Goal: Check status: Check status

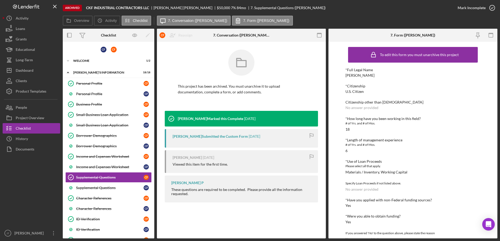
scroll to position [137, 0]
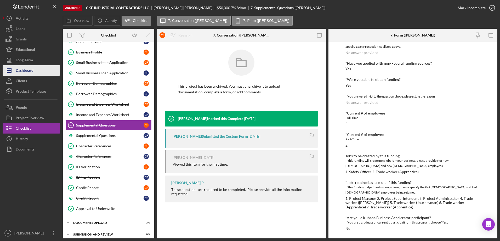
drag, startPoint x: 0, startPoint y: 0, endPoint x: 27, endPoint y: 70, distance: 75.1
click at [27, 70] on div "Dashboard" at bounding box center [25, 71] width 18 height 12
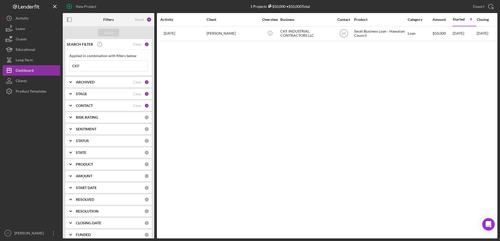
click at [102, 66] on input "CKF" at bounding box center [108, 66] width 78 height 10
drag, startPoint x: 86, startPoint y: 68, endPoint x: 47, endPoint y: 67, distance: 38.7
click at [47, 67] on div "New Project 1 Projects $50,000 • $50,000 Total CKF Export Icon/Export Filters R…" at bounding box center [250, 119] width 494 height 239
type input "sand"
click at [109, 32] on div "Apply" at bounding box center [109, 33] width 10 height 8
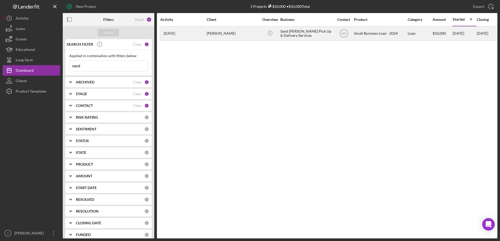
click at [216, 34] on div "[PERSON_NAME]" at bounding box center [232, 34] width 52 height 14
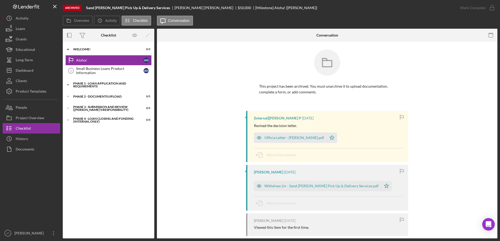
click at [67, 84] on icon "Icon/Expander" at bounding box center [68, 85] width 10 height 10
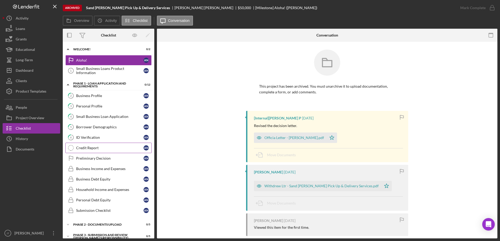
click at [89, 146] on div "Credit Report" at bounding box center [109, 148] width 67 height 4
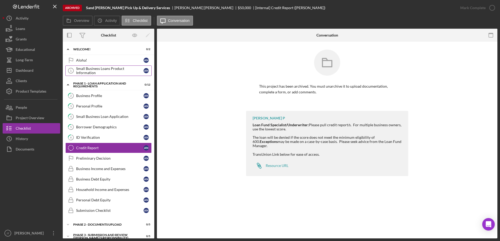
click at [100, 71] on div "Small Business Loans Product Information" at bounding box center [109, 71] width 67 height 8
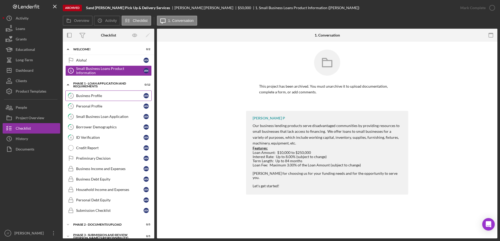
click at [88, 96] on div "Business Profile" at bounding box center [109, 96] width 67 height 4
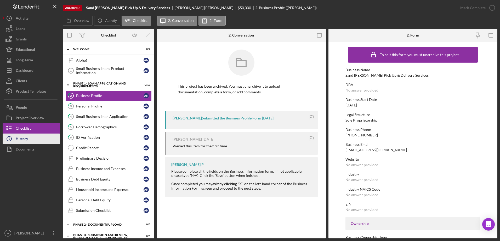
click at [22, 140] on div "History" at bounding box center [22, 140] width 12 height 12
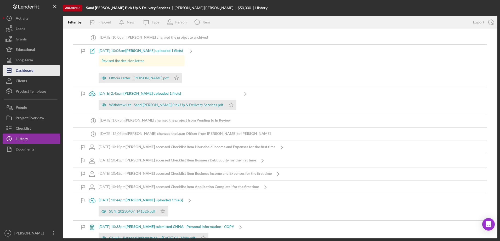
click at [28, 69] on div "Dashboard" at bounding box center [25, 71] width 18 height 12
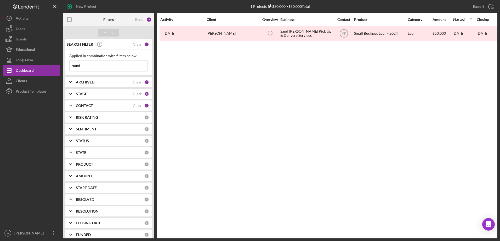
click at [98, 67] on input "sand" at bounding box center [108, 66] width 78 height 10
click at [82, 94] on b "STAGE" at bounding box center [81, 94] width 11 height 4
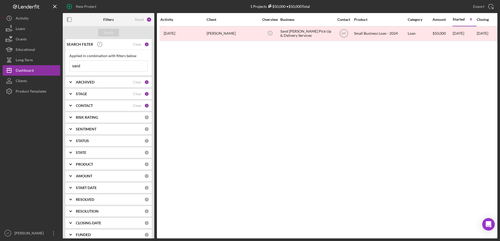
click at [81, 65] on input "sand" at bounding box center [108, 66] width 78 height 10
drag, startPoint x: 81, startPoint y: 65, endPoint x: 63, endPoint y: 67, distance: 17.9
click at [63, 67] on div "SEARCH FILTER Clear 1 Applied in combination with filters below sand Icon/Menu …" at bounding box center [108, 139] width 91 height 200
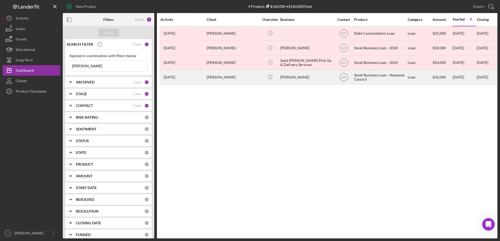
type input "[PERSON_NAME]"
click at [400, 78] on div "Small Business Loan - Hawaiian Council" at bounding box center [380, 78] width 52 height 14
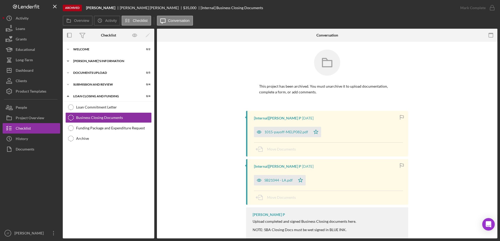
click at [70, 62] on icon "Icon/Expander" at bounding box center [68, 61] width 10 height 10
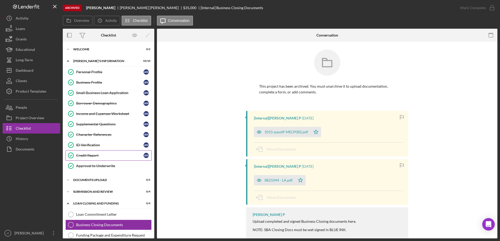
click at [91, 158] on div "Credit Report" at bounding box center [109, 156] width 67 height 4
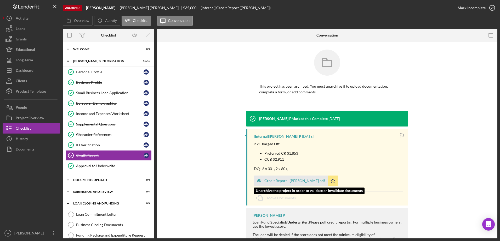
click at [290, 181] on div "Credit Report - [PERSON_NAME].pdf" at bounding box center [294, 181] width 61 height 4
